Goal: Task Accomplishment & Management: Manage account settings

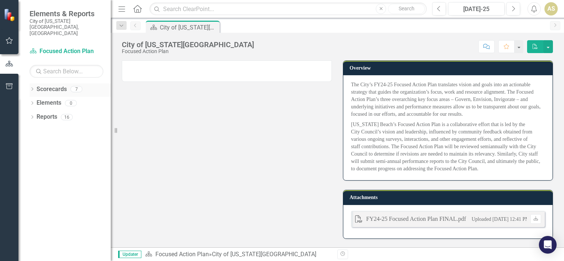
click at [32, 88] on icon "Dropdown" at bounding box center [32, 90] width 5 height 4
click at [45, 113] on link "Communications Home" at bounding box center [76, 117] width 70 height 8
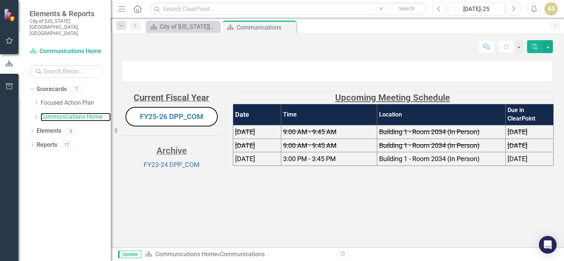
scroll to position [10, 0]
click at [173, 121] on link "FY25-26 DPP_COM" at bounding box center [171, 116] width 63 height 9
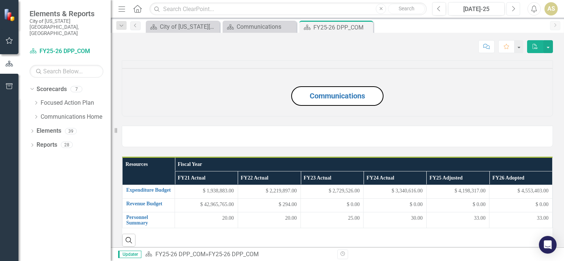
click at [513, 15] on button "Next" at bounding box center [513, 8] width 14 height 13
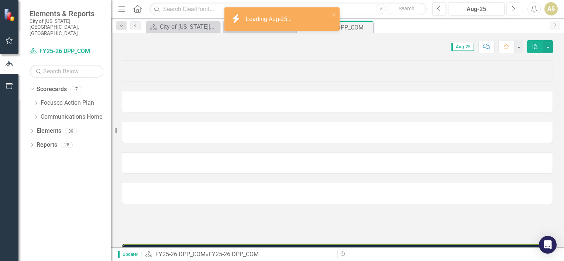
click at [513, 15] on button "Next" at bounding box center [513, 8] width 14 height 13
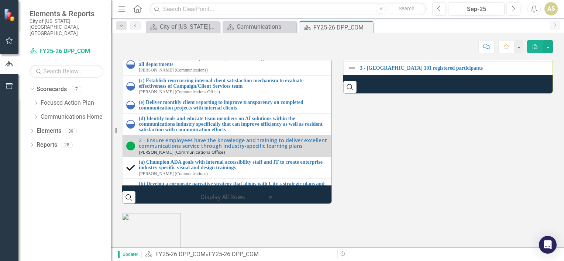
scroll to position [837, 0]
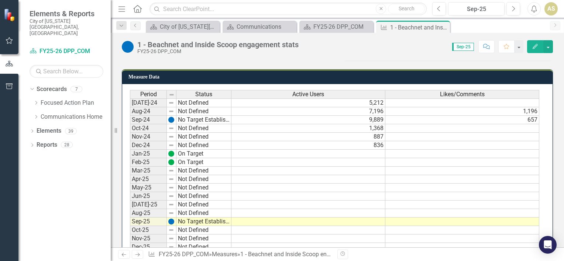
scroll to position [187, 0]
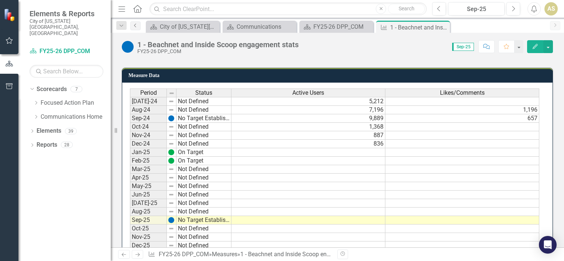
click at [136, 27] on icon "Previous" at bounding box center [135, 25] width 6 height 4
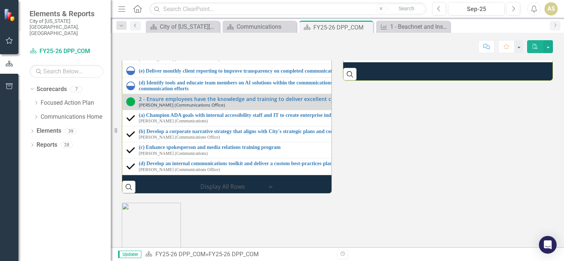
scroll to position [823, 0]
click at [388, 194] on div "Milestones 1 - Explore data-informed tools for internal and external marketing …" at bounding box center [337, 82] width 442 height 224
click at [425, 31] on link "5 - Number of experiential activations conducted as a result of internal Cultur…" at bounding box center [563, 28] width 407 height 6
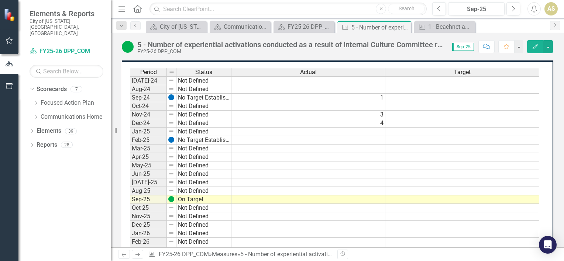
scroll to position [215, 0]
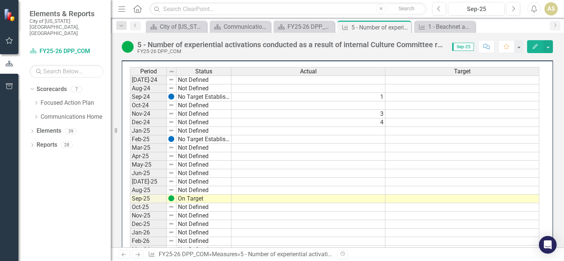
click at [249, 189] on td at bounding box center [308, 190] width 154 height 8
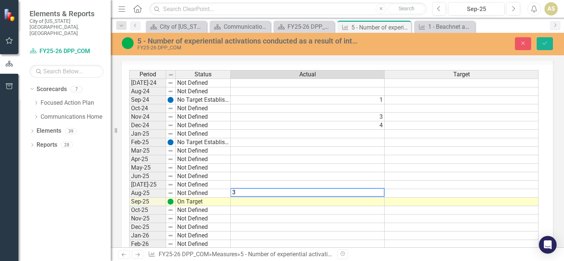
scroll to position [218, 0]
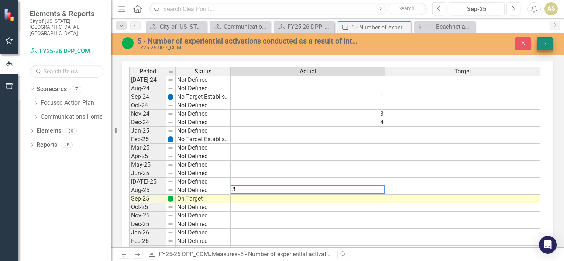
type textarea "3"
click at [546, 44] on icon "Save" at bounding box center [544, 43] width 7 height 5
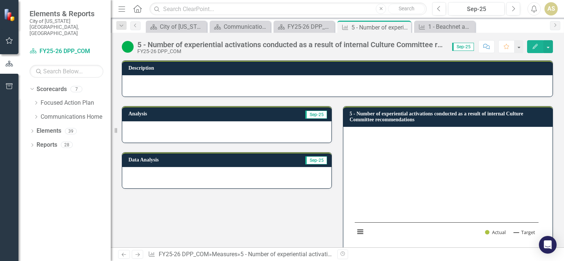
scroll to position [236, 0]
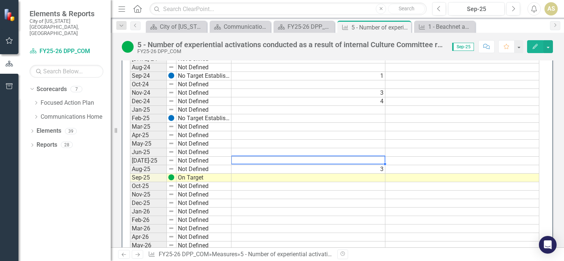
click at [130, 162] on div "Period Status Actual Target [DATE]-24 Not Defined Aug-24 Not Defined Sep-24 No …" at bounding box center [130, 152] width 0 height 212
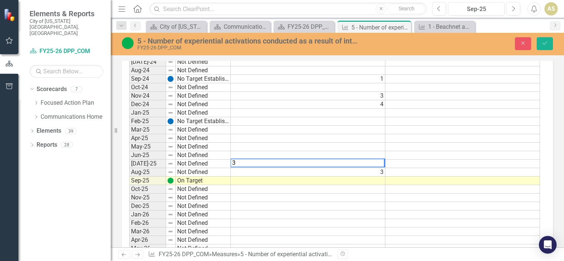
scroll to position [239, 0]
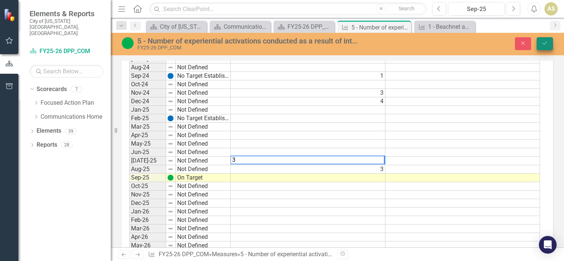
type textarea "3"
click at [541, 46] on icon "Save" at bounding box center [544, 43] width 7 height 5
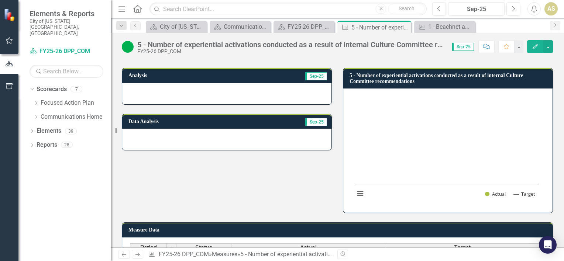
scroll to position [35, 0]
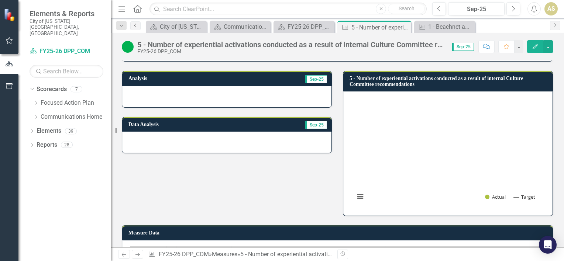
click at [133, 25] on icon "Previous" at bounding box center [135, 25] width 6 height 4
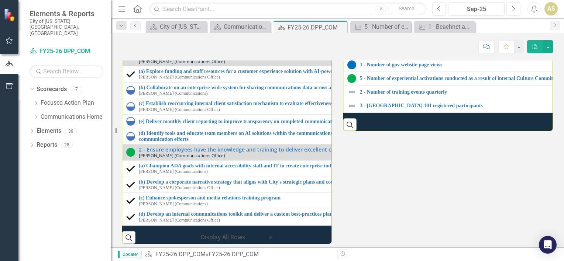
scroll to position [802, 0]
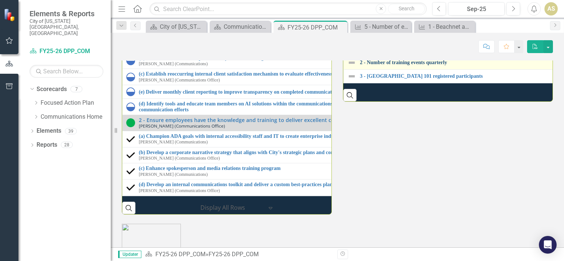
click at [406, 65] on link "2 - Number of training events quarterly" at bounding box center [567, 63] width 415 height 6
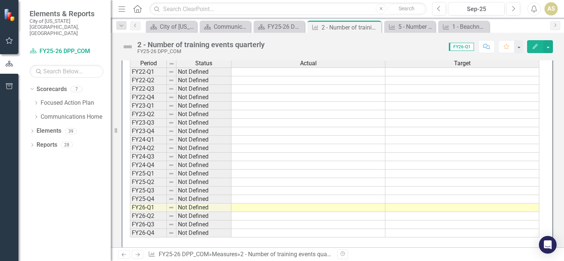
scroll to position [217, 0]
click at [135, 26] on icon at bounding box center [135, 26] width 2 height 4
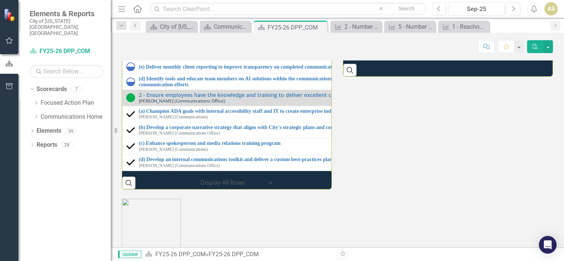
scroll to position [828, 0]
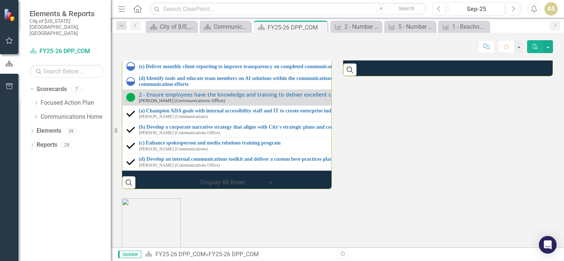
click at [407, 53] on link "3 - [GEOGRAPHIC_DATA] 101 registered participants" at bounding box center [563, 51] width 407 height 6
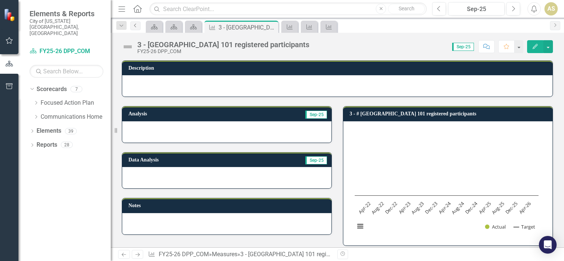
click at [138, 25] on icon "Previous" at bounding box center [135, 25] width 6 height 4
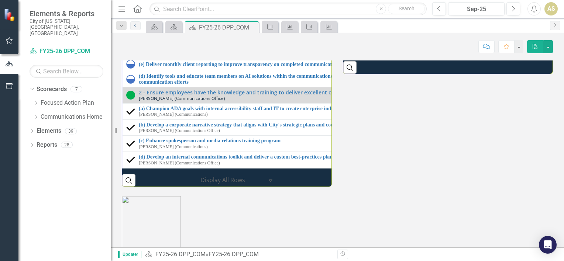
scroll to position [813, 0]
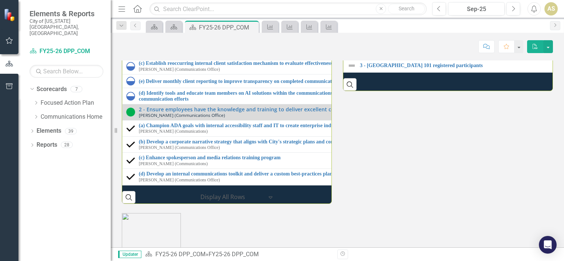
click at [410, 204] on div "Milestones 1 - Explore data-informed tools for internal and external marketing …" at bounding box center [337, 92] width 442 height 224
click at [391, 204] on div "Milestones 1 - Explore data-informed tools for internal and external marketing …" at bounding box center [337, 92] width 442 height 224
click at [357, 204] on div "Milestones 1 - Explore data-informed tools for internal and external marketing …" at bounding box center [337, 92] width 442 height 224
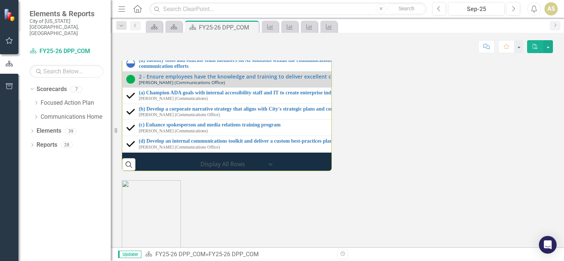
scroll to position [845, 0]
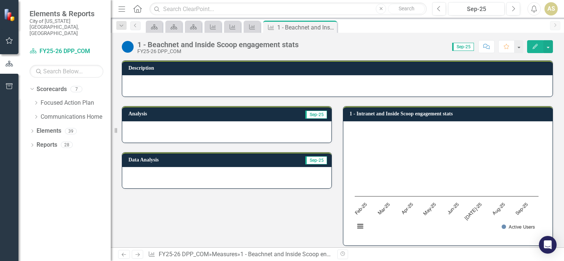
click at [250, 165] on td "Sep-25" at bounding box center [285, 160] width 85 height 11
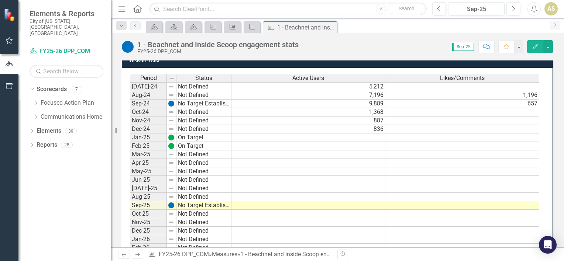
scroll to position [202, 0]
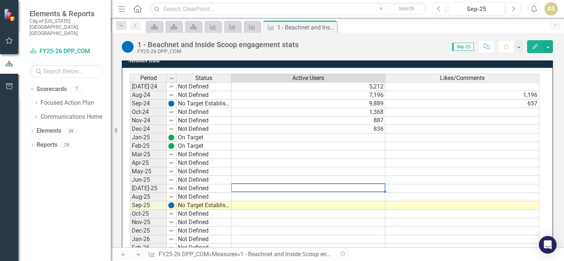
click at [245, 185] on td at bounding box center [308, 188] width 154 height 8
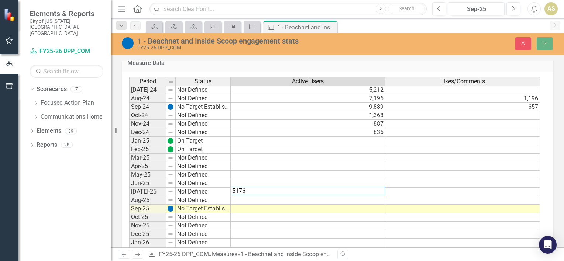
type textarea "5176"
click at [264, 199] on td at bounding box center [308, 200] width 155 height 8
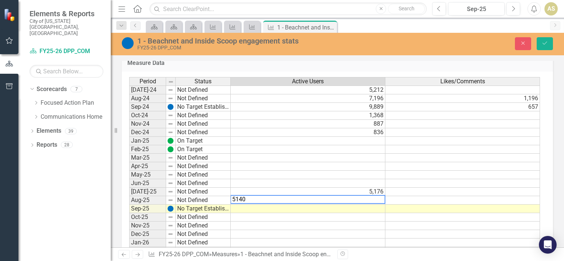
type textarea "5140"
click at [483, 60] on div "1 - Beachnet and Inside Scoop engagement stats FY25-26 DPP_COM Close Save Descr…" at bounding box center [337, 140] width 453 height 215
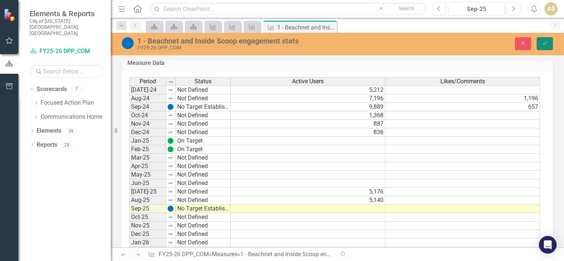
click at [543, 44] on icon "Save" at bounding box center [544, 43] width 7 height 5
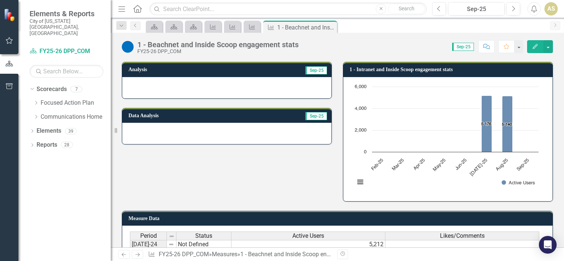
scroll to position [44, 0]
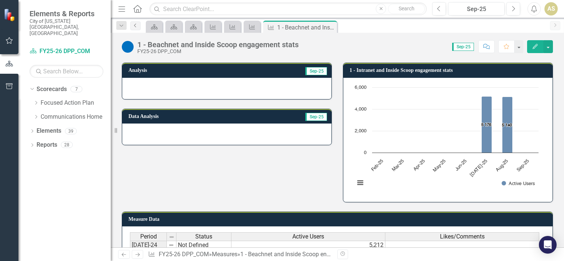
click at [135, 30] on link "Previous" at bounding box center [135, 25] width 10 height 9
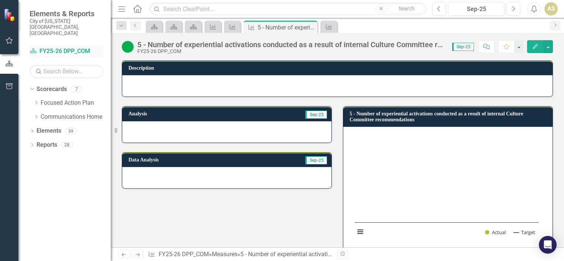
click at [52, 47] on link "Scorecard FY25-26 DPP_COM" at bounding box center [67, 51] width 74 height 8
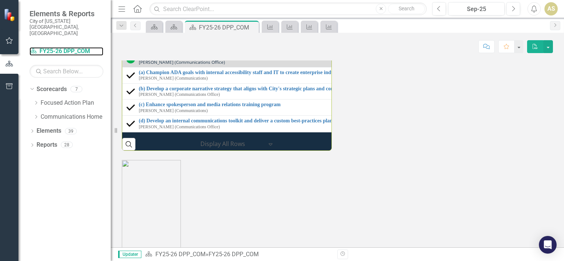
scroll to position [835, 0]
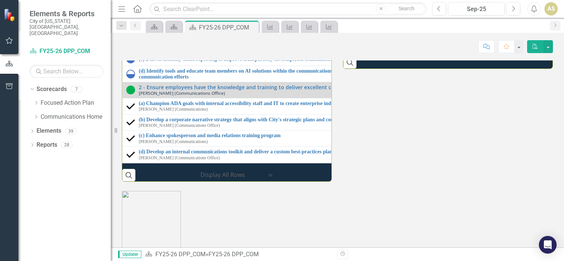
click at [412, 19] on link "5 - Number of experiential activations conducted as a result of internal Cultur…" at bounding box center [568, 16] width 416 height 6
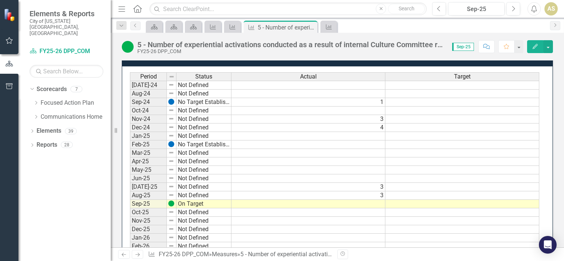
scroll to position [210, 0]
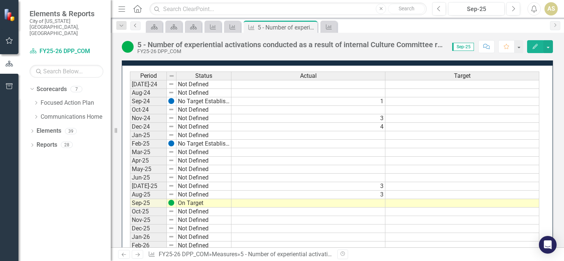
click at [138, 25] on link "Previous" at bounding box center [135, 25] width 10 height 9
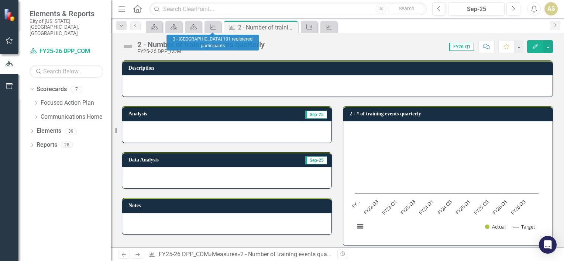
click at [211, 24] on icon "Measure" at bounding box center [212, 27] width 7 height 6
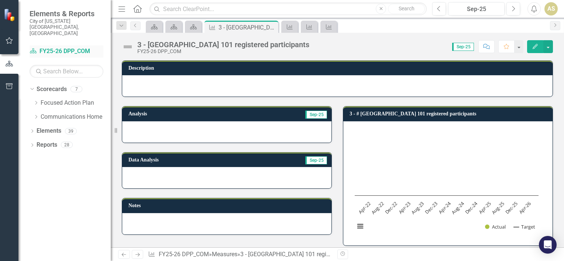
click at [82, 47] on link "Scorecard FY25-26 DPP_COM" at bounding box center [67, 51] width 74 height 8
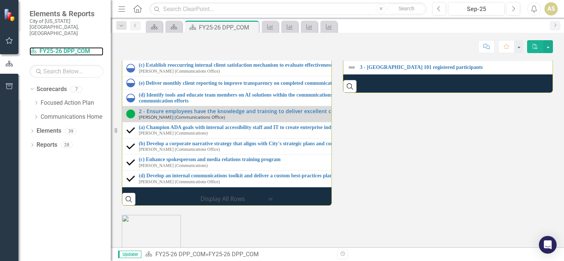
scroll to position [811, 0]
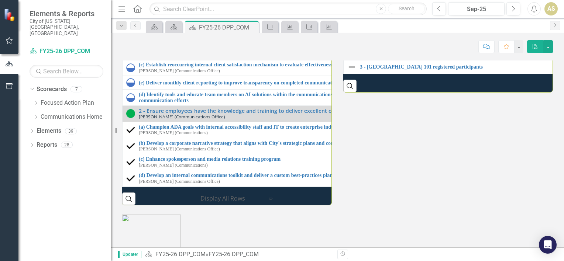
click at [412, 15] on link "1 - Beachnet and Inside Scoop engagement stats" at bounding box center [563, 13] width 407 height 6
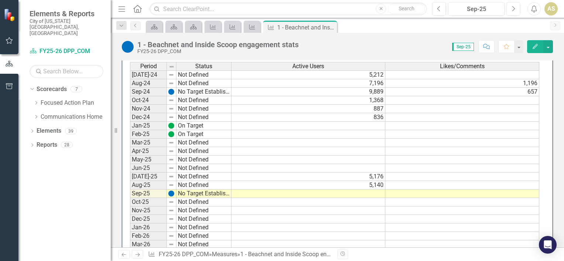
scroll to position [213, 0]
click at [425, 184] on td at bounding box center [462, 186] width 154 height 8
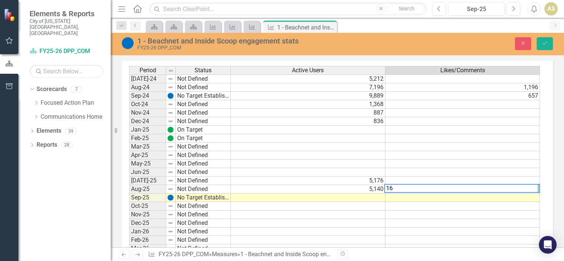
scroll to position [216, 0]
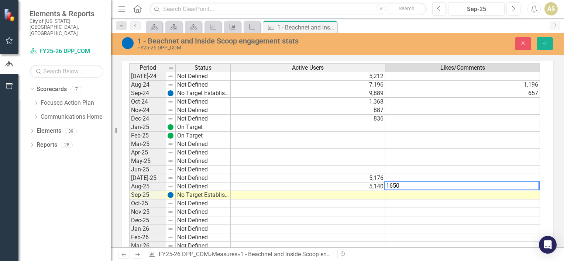
type textarea "1650"
click at [555, 136] on div "Description Analysis Sep-25 Data Analysis Sep-25 1 - Intranet and Inside Scoop …" at bounding box center [337, 65] width 453 height 458
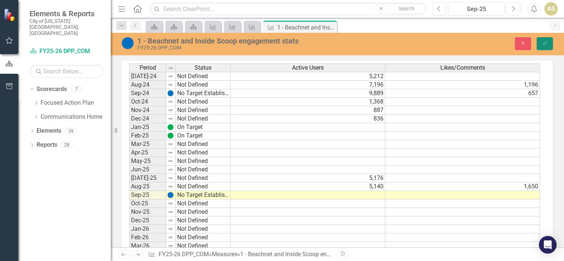
click at [546, 45] on icon "Save" at bounding box center [544, 43] width 7 height 5
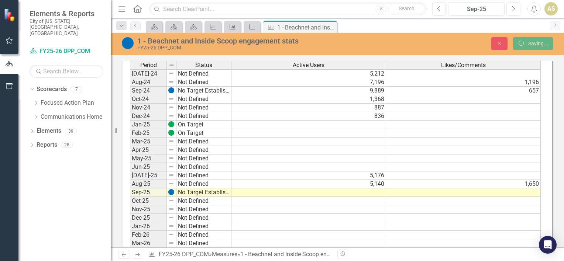
scroll to position [213, 0]
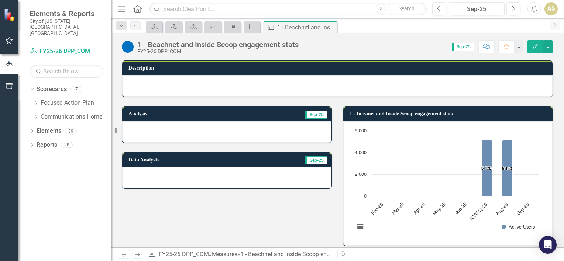
click at [324, 233] on div "Analysis Sep-25 Data Analysis Sep-25 1 - Intranet and Inside Scoop engagement s…" at bounding box center [337, 171] width 442 height 149
click at [86, 45] on div "Scorecard FY25-26 DPP_COM" at bounding box center [67, 51] width 74 height 12
click at [134, 13] on link "Home" at bounding box center [138, 8] width 10 height 11
